Goal: Connect with others: Connect with others

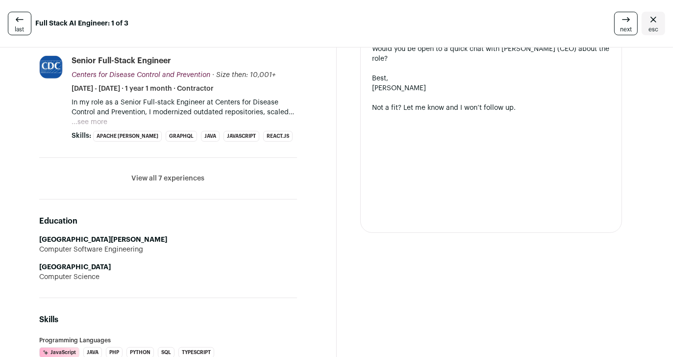
scroll to position [483, 0]
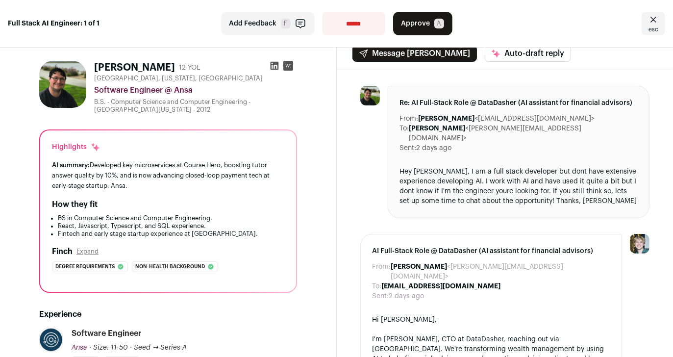
scroll to position [11, 0]
drag, startPoint x: 53, startPoint y: 166, endPoint x: 205, endPoint y: 186, distance: 153.3
click at [205, 186] on div "Highlights AI summary: Developed key microservices at Course Hero, boosting tut…" at bounding box center [168, 210] width 256 height 161
click at [205, 186] on div "AI summary: Developed key microservices at Course Hero, boosting tutor answer q…" at bounding box center [168, 174] width 232 height 31
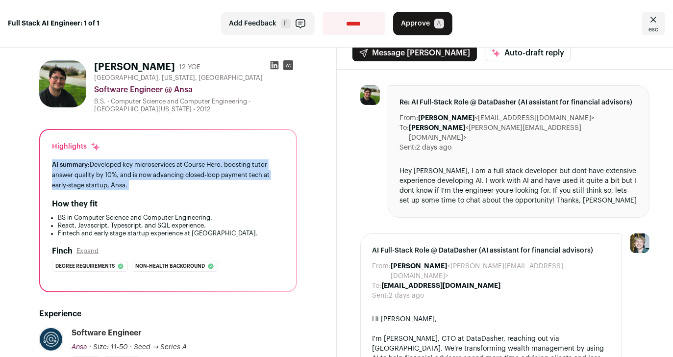
drag, startPoint x: 205, startPoint y: 186, endPoint x: 49, endPoint y: 166, distance: 157.7
click at [49, 166] on div "Highlights AI summary: Developed key microservices at Course Hero, boosting tut…" at bounding box center [168, 210] width 256 height 161
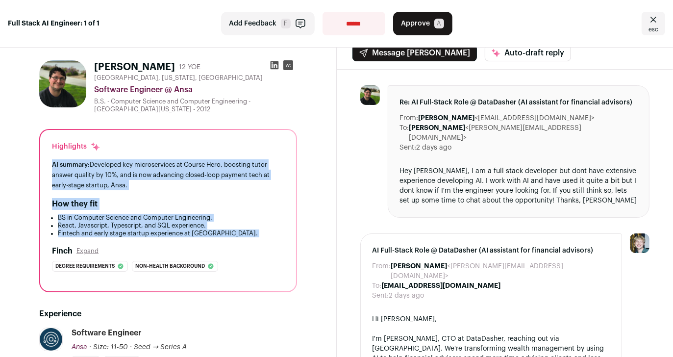
drag, startPoint x: 49, startPoint y: 166, endPoint x: 230, endPoint y: 235, distance: 193.6
click at [230, 235] on div "Highlights AI summary: Developed key microservices at Course Hero, boosting tut…" at bounding box center [168, 210] width 256 height 161
click at [230, 235] on li "Fintech and early stage startup experience at [GEOGRAPHIC_DATA]." at bounding box center [171, 233] width 226 height 8
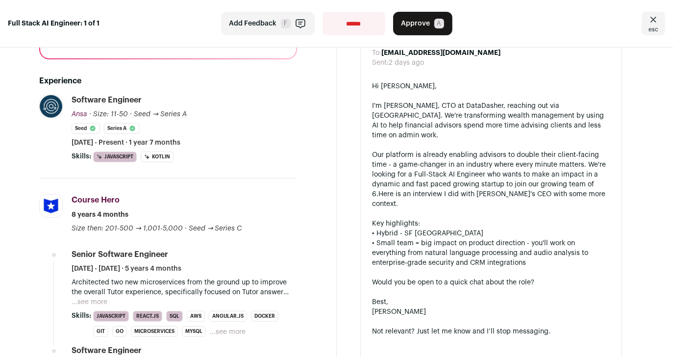
scroll to position [243, 0]
drag, startPoint x: 73, startPoint y: 212, endPoint x: 291, endPoint y: 219, distance: 218.7
click at [291, 219] on div "Course Hero Course Hero [DOMAIN_NAME] Add to company list Public / Private Priv…" at bounding box center [184, 214] width 225 height 39
drag, startPoint x: 297, startPoint y: 225, endPoint x: 268, endPoint y: 183, distance: 51.1
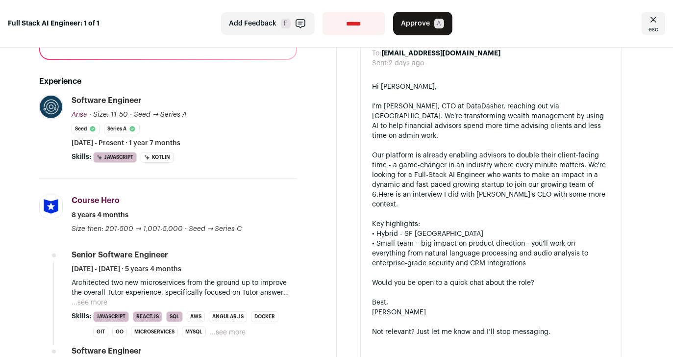
drag, startPoint x: 236, startPoint y: 198, endPoint x: 252, endPoint y: 227, distance: 33.6
click at [252, 227] on div "Course Hero Course Hero [DOMAIN_NAME] Add to company list Public / Private Priv…" at bounding box center [184, 214] width 225 height 39
drag, startPoint x: 250, startPoint y: 227, endPoint x: 68, endPoint y: 219, distance: 181.6
click at [68, 219] on li "Course Hero [DOMAIN_NAME] Add to company list Public / Private Private Valuatio…" at bounding box center [168, 306] width 258 height 255
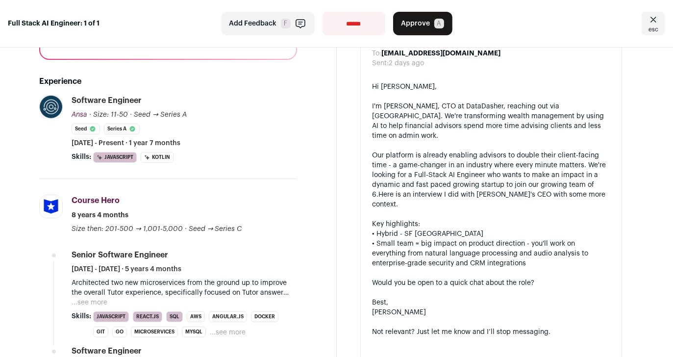
click at [253, 294] on p "Architected two new microservices from the ground up to improve the overall Tut…" at bounding box center [184, 288] width 225 height 20
click at [99, 300] on button "...see more" at bounding box center [90, 303] width 36 height 10
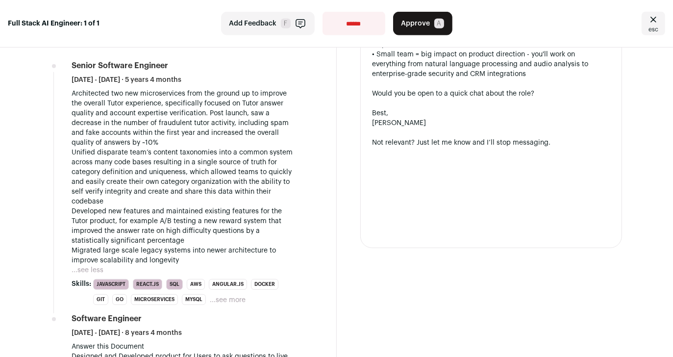
scroll to position [432, 0]
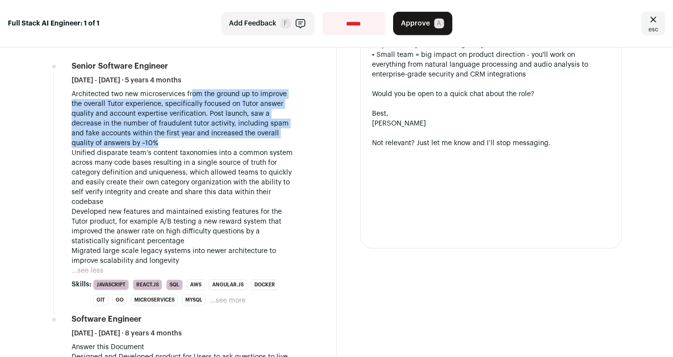
drag, startPoint x: 194, startPoint y: 93, endPoint x: 195, endPoint y: 138, distance: 45.1
click at [195, 138] on p "Architected two new microservices from the ground up to improve the overall Tut…" at bounding box center [184, 177] width 225 height 176
drag, startPoint x: 205, startPoint y: 142, endPoint x: 72, endPoint y: 94, distance: 141.7
click at [72, 94] on p "Architected two new microservices from the ground up to improve the overall Tut…" at bounding box center [184, 177] width 225 height 176
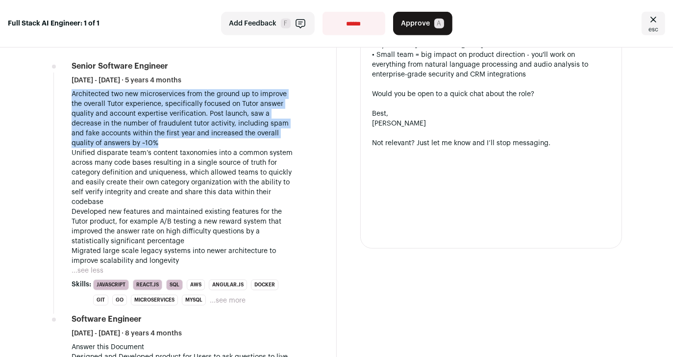
click at [72, 94] on p "Architected two new microservices from the ground up to improve the overall Tut…" at bounding box center [184, 177] width 225 height 176
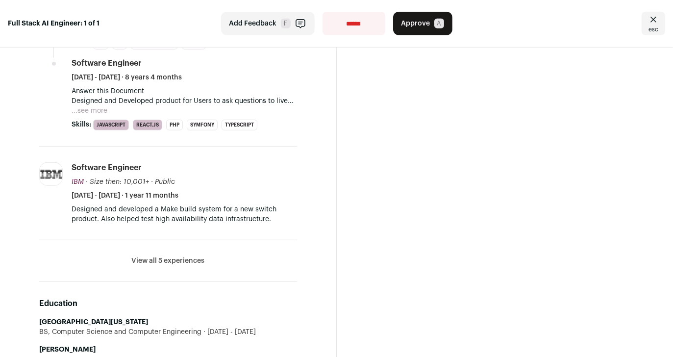
scroll to position [689, 0]
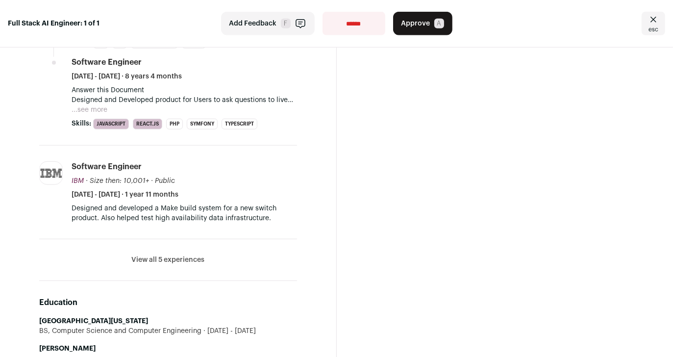
click at [161, 264] on li "View all 5 experiences View less" at bounding box center [168, 260] width 258 height 42
click at [157, 255] on button "View all 5 experiences" at bounding box center [167, 260] width 73 height 10
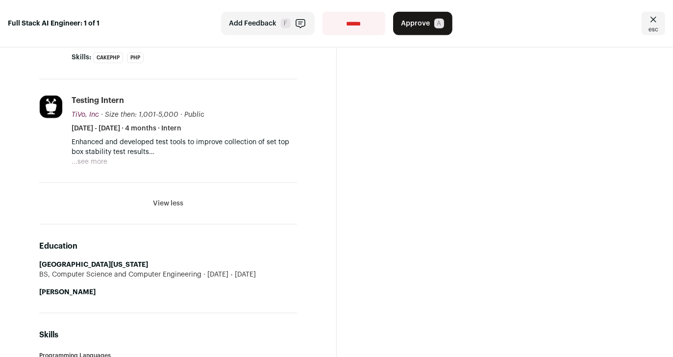
scroll to position [965, 0]
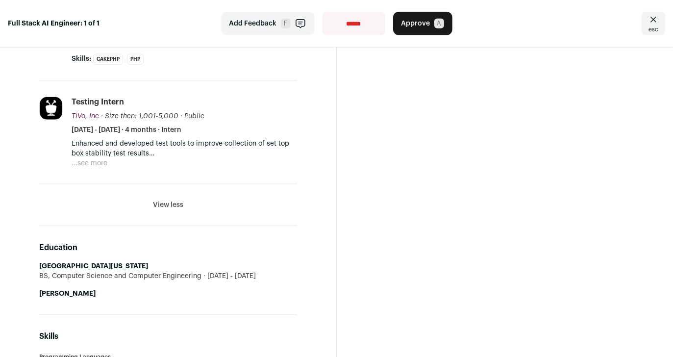
click at [101, 165] on button "...see more" at bounding box center [90, 163] width 36 height 10
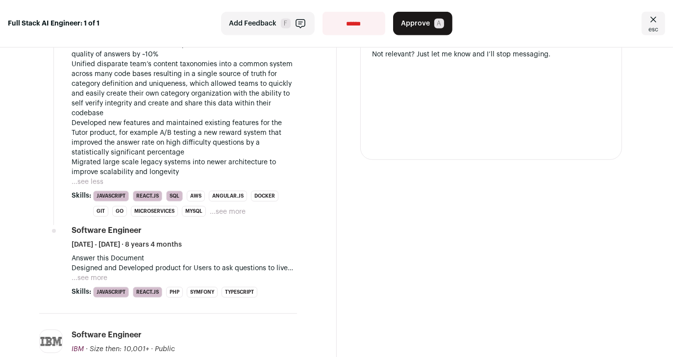
scroll to position [520, 0]
click at [77, 275] on button "...see more" at bounding box center [90, 279] width 36 height 10
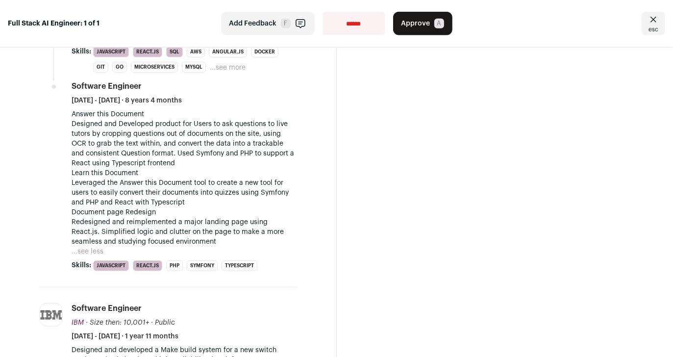
scroll to position [657, 0]
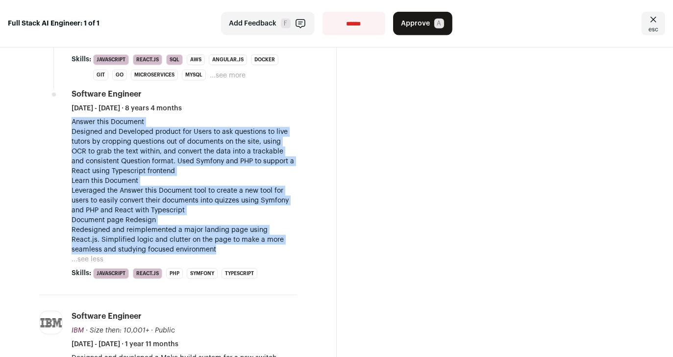
drag, startPoint x: 73, startPoint y: 119, endPoint x: 270, endPoint y: 246, distance: 234.4
click at [270, 246] on div "Answer this Document Designed and Developed product for Users to ask questions …" at bounding box center [184, 185] width 225 height 137
click at [270, 246] on p "Document page Redesign Redesigned and reimplemented a major landing page using …" at bounding box center [184, 234] width 225 height 39
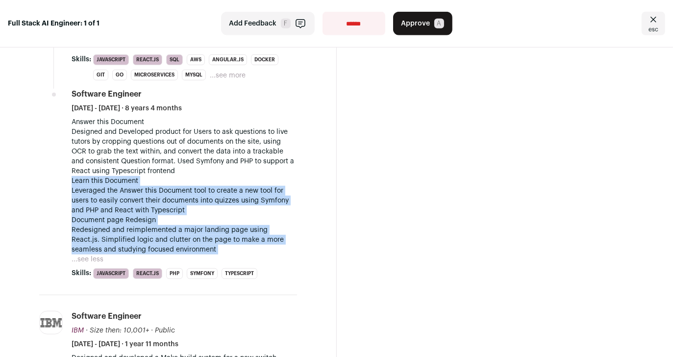
drag, startPoint x: 270, startPoint y: 246, endPoint x: 235, endPoint y: 170, distance: 83.8
click at [235, 170] on div "Answer this Document Designed and Developed product for Users to ask questions …" at bounding box center [184, 185] width 225 height 137
click at [235, 170] on p "Answer this Document Designed and Developed product for Users to ask questions …" at bounding box center [184, 146] width 225 height 59
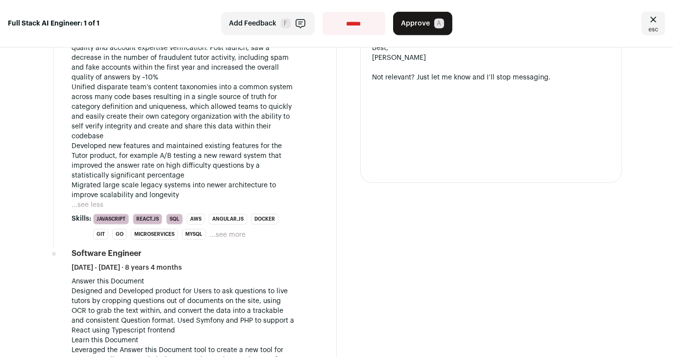
scroll to position [500, 0]
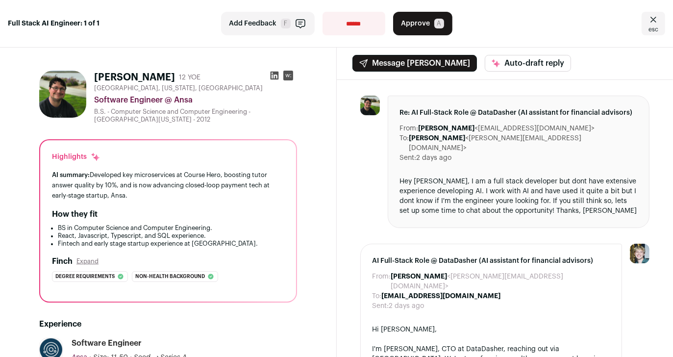
scroll to position [0, 0]
drag, startPoint x: 48, startPoint y: 156, endPoint x: 165, endPoint y: 203, distance: 126.3
click at [165, 203] on div "Highlights AI summary: Developed key microservices at Course Hero, boosting tut…" at bounding box center [168, 221] width 256 height 161
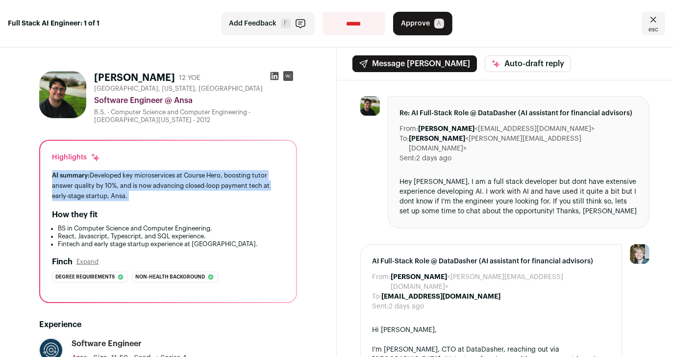
drag, startPoint x: 165, startPoint y: 203, endPoint x: 47, endPoint y: 171, distance: 122.5
click at [47, 171] on div "Highlights AI summary: Developed key microservices at Course Hero, boosting tut…" at bounding box center [168, 221] width 256 height 161
drag, startPoint x: 47, startPoint y: 171, endPoint x: 175, endPoint y: 201, distance: 131.0
click at [175, 201] on div "Highlights AI summary: Developed key microservices at Course Hero, boosting tut…" at bounding box center [168, 221] width 256 height 161
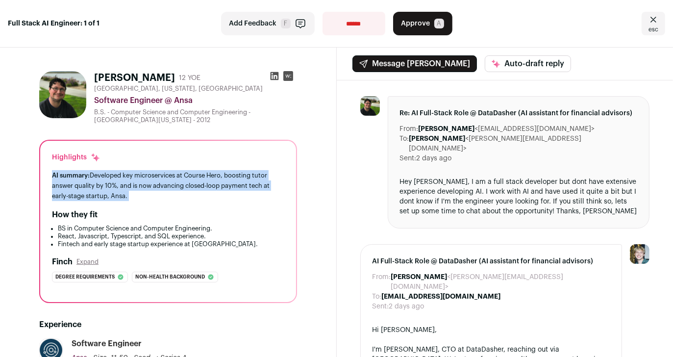
click at [175, 201] on div "Highlights AI summary: Developed key microservices at Course Hero, boosting tut…" at bounding box center [168, 221] width 256 height 161
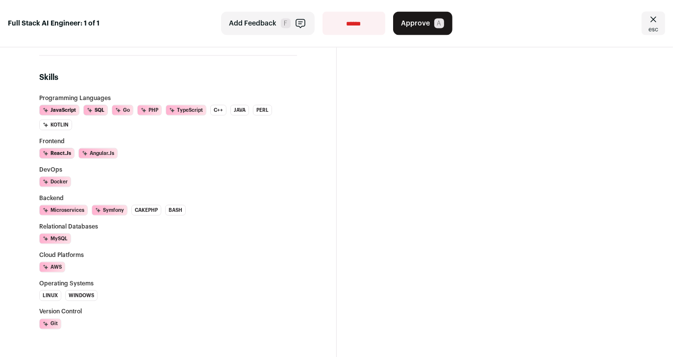
scroll to position [1397, 0]
